Goal: Use online tool/utility: Utilize a website feature to perform a specific function

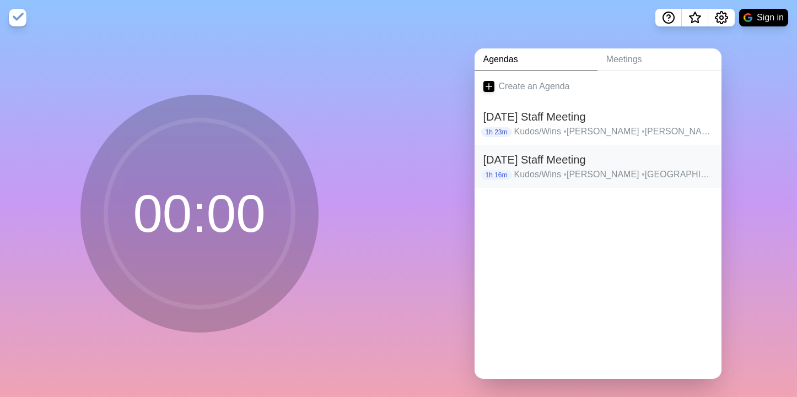
click at [546, 168] on p "Kudos/Wins • [PERSON_NAME] • [GEOGRAPHIC_DATA] • [PERSON_NAME] • [PERSON_NAME] …" at bounding box center [613, 174] width 198 height 13
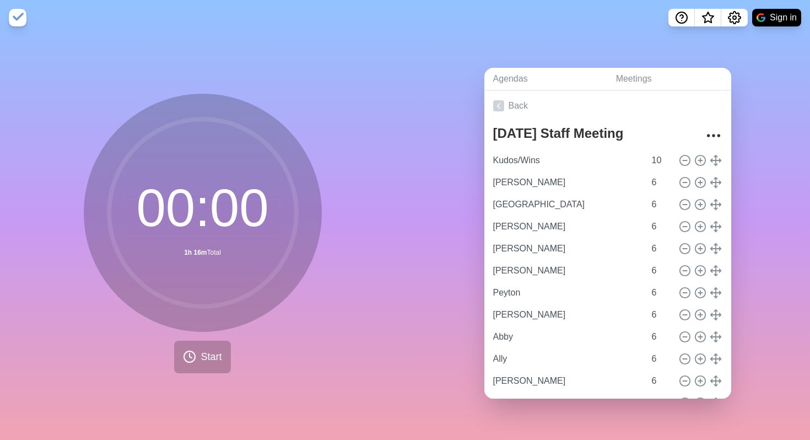
click at [600, 25] on nav "Sign in" at bounding box center [405, 17] width 810 height 35
click at [407, 92] on div "Agendas Meetings Back [DATE] Staff Meeting Kudos/Wins 10 [PERSON_NAME] 6 Jena 6…" at bounding box center [607, 237] width 405 height 405
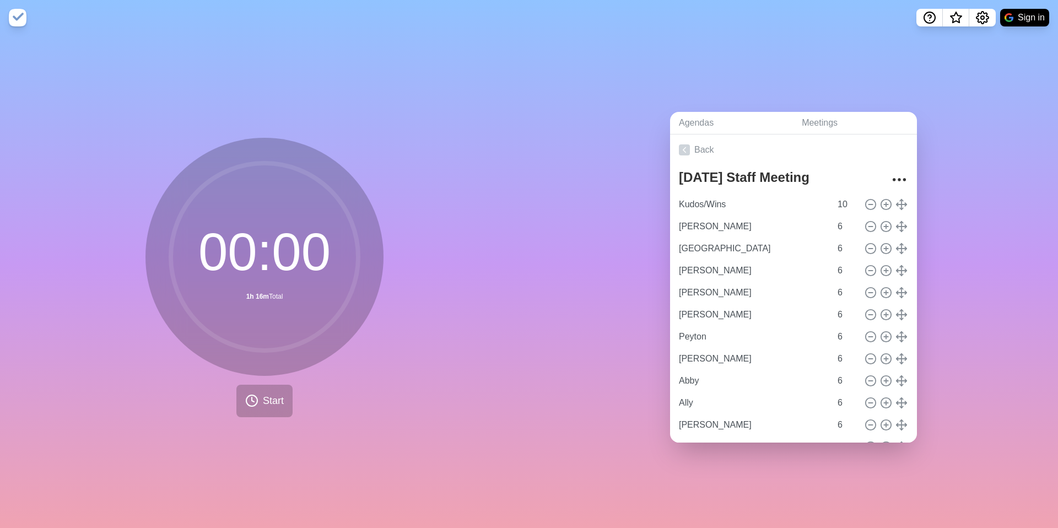
click at [797, 47] on div "Agendas Meetings Back [DATE] Staff Meeting Kudos/Wins 10 [PERSON_NAME] 6 Jena 6…" at bounding box center [793, 281] width 529 height 493
click at [271, 397] on span "Start" at bounding box center [273, 401] width 21 height 15
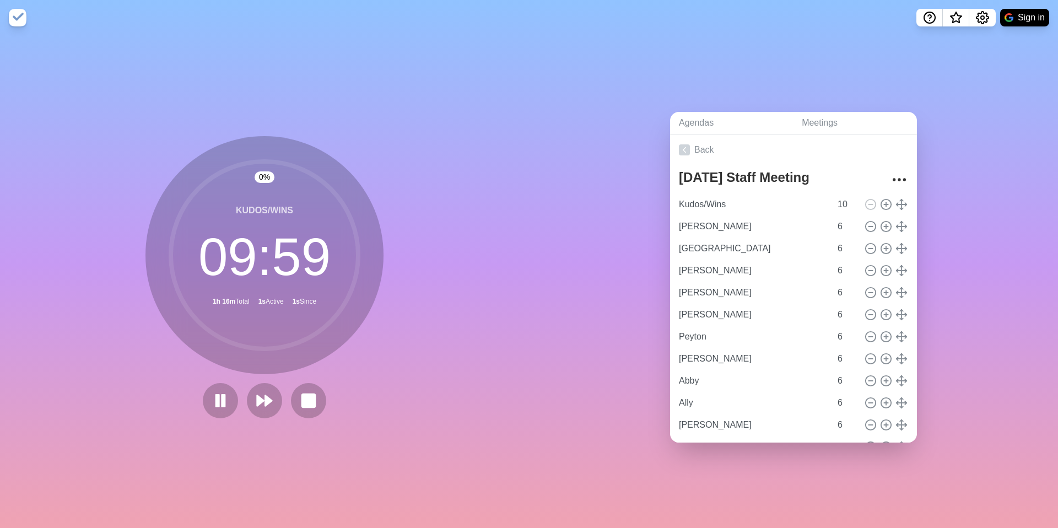
click at [283, 397] on div at bounding box center [264, 400] width 132 height 35
click at [270, 397] on polygon at bounding box center [268, 400] width 7 height 11
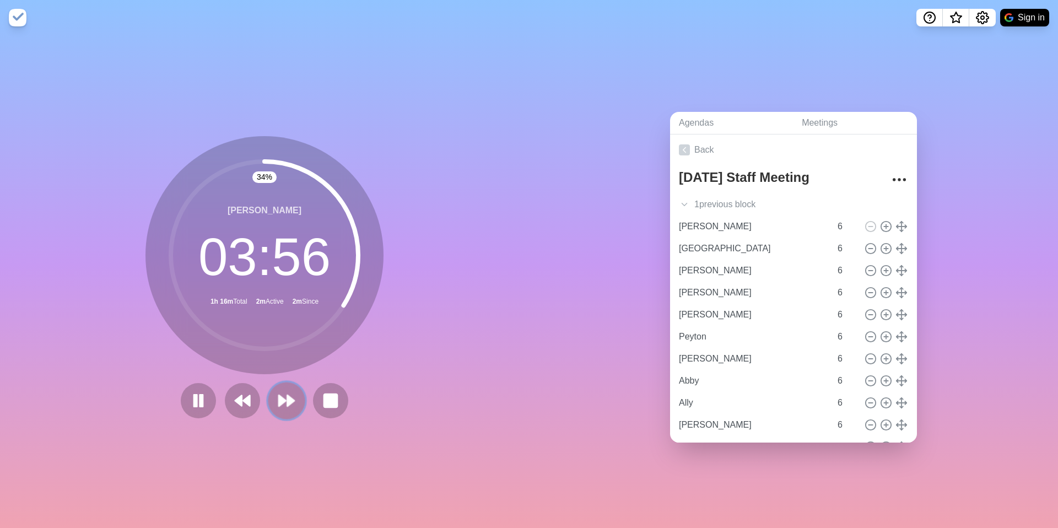
click at [270, 397] on button at bounding box center [286, 400] width 37 height 37
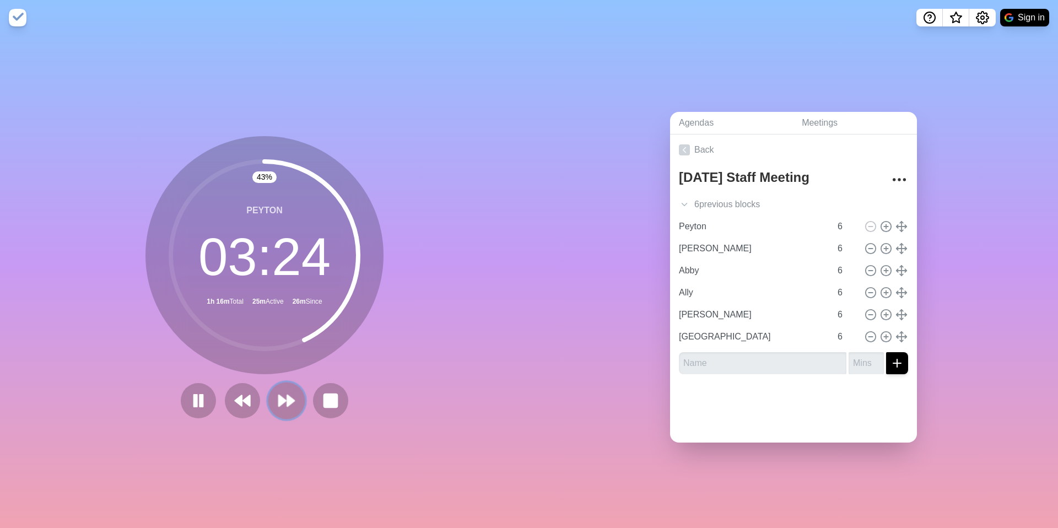
click at [283, 397] on icon at bounding box center [286, 400] width 19 height 19
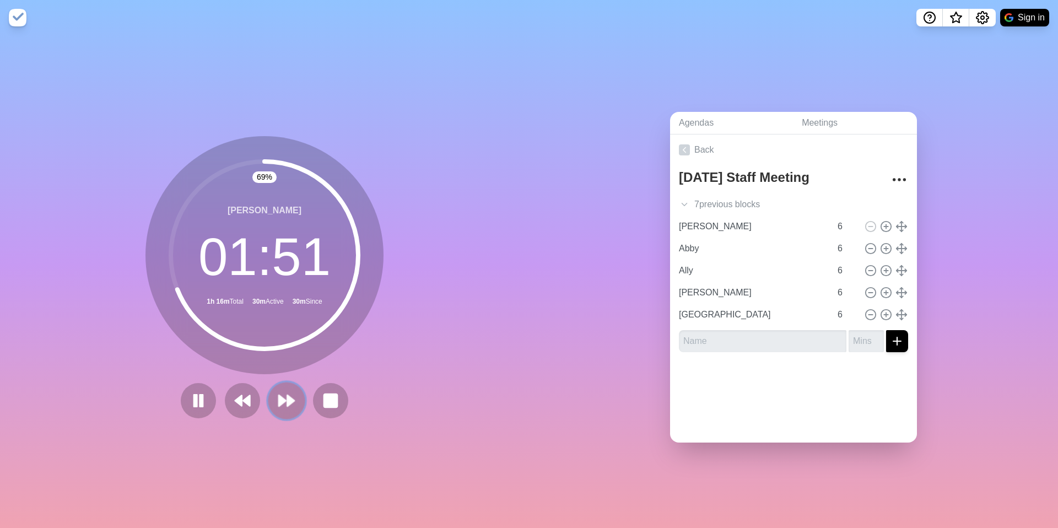
click at [283, 397] on icon at bounding box center [286, 400] width 19 height 19
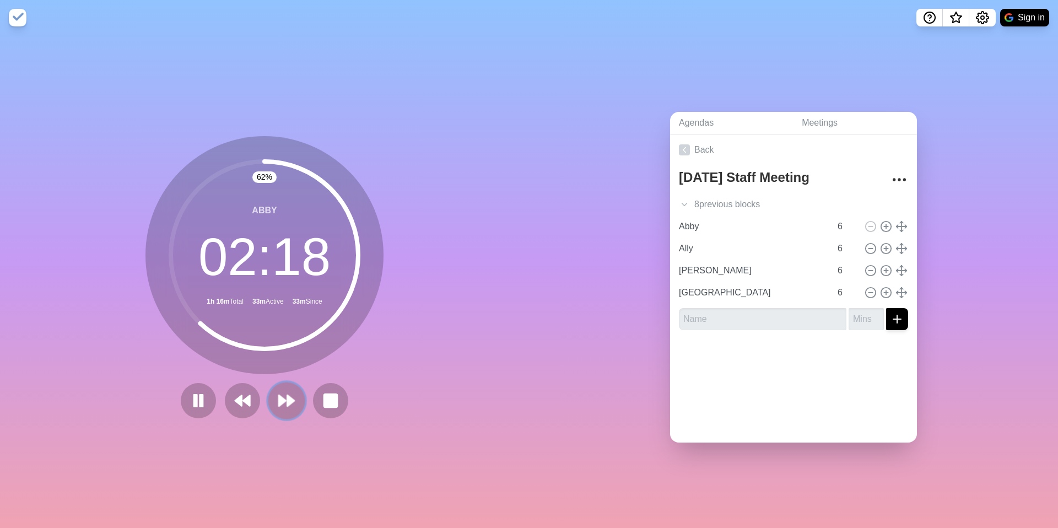
click at [280, 397] on polygon at bounding box center [282, 400] width 7 height 11
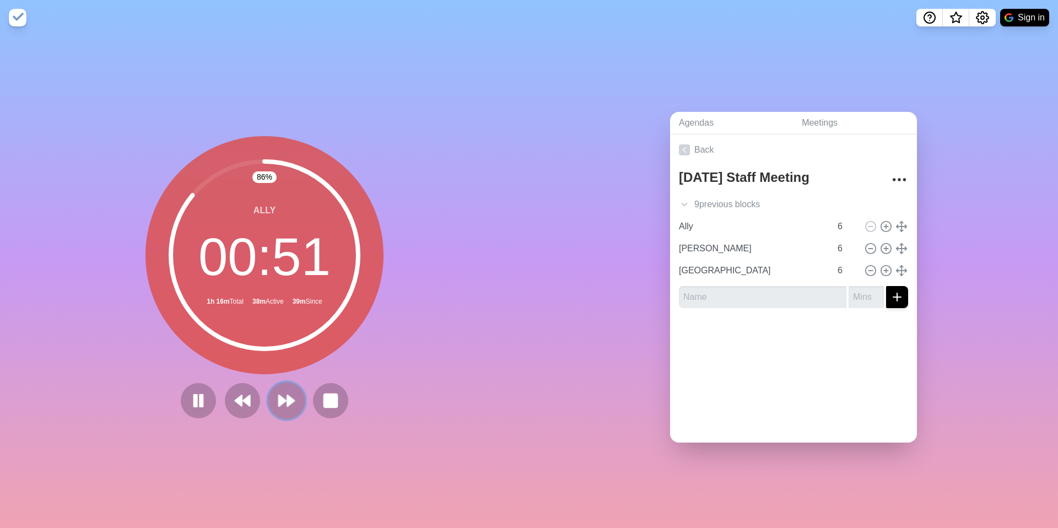
click at [280, 397] on polygon at bounding box center [282, 400] width 7 height 11
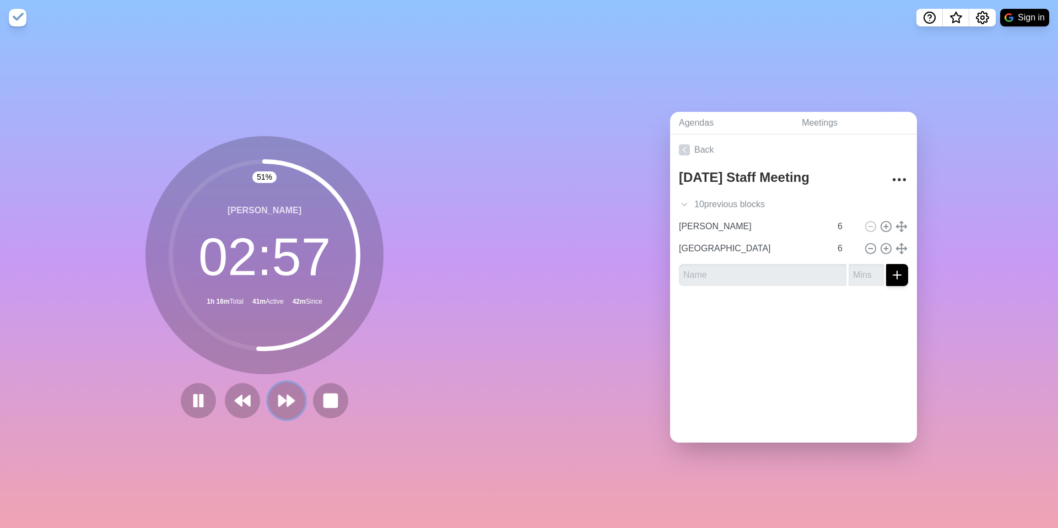
click at [282, 389] on button at bounding box center [286, 400] width 37 height 37
